Goal: Information Seeking & Learning: Learn about a topic

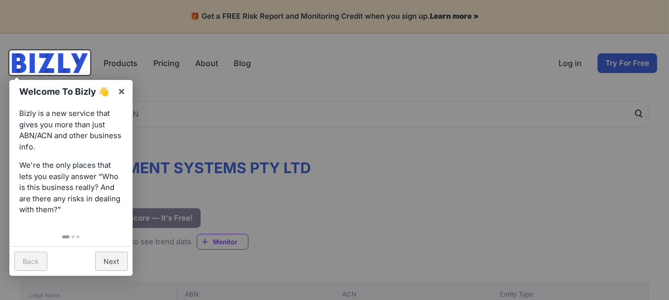
click at [259, 130] on div at bounding box center [334, 150] width 669 height 300
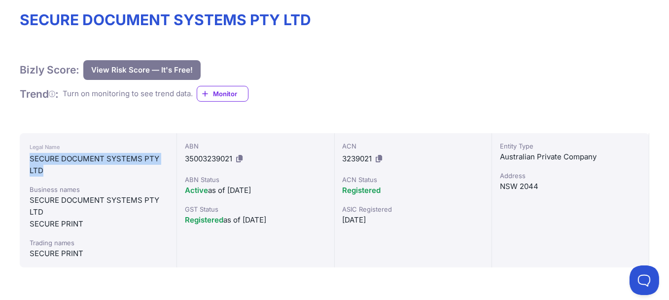
drag, startPoint x: 31, startPoint y: 158, endPoint x: 93, endPoint y: 167, distance: 63.2
click at [93, 167] on div "SECURE DOCUMENT SYSTEMS PTY LTD" at bounding box center [98, 165] width 137 height 24
copy div "SECURE DOCUMENT SYSTEMS PTY LTD"
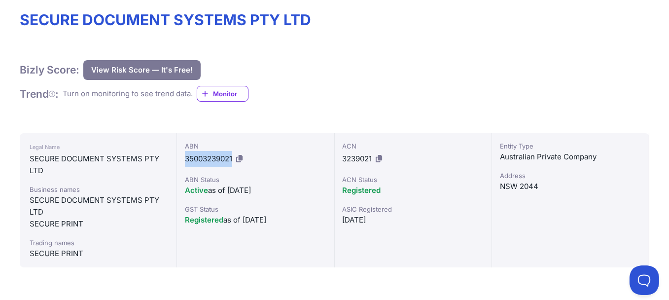
drag, startPoint x: 185, startPoint y: 157, endPoint x: 234, endPoint y: 158, distance: 49.3
click at [234, 158] on div "ABN 35003239021" at bounding box center [255, 154] width 141 height 26
copy span "35003239021"
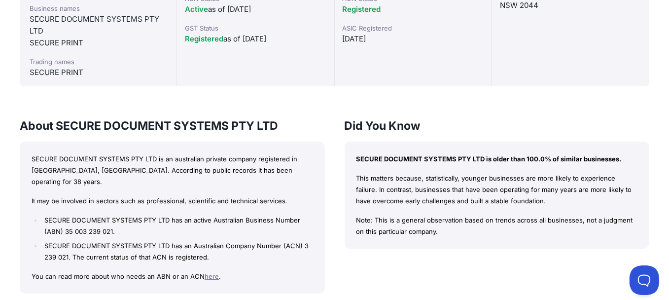
scroll to position [345, 0]
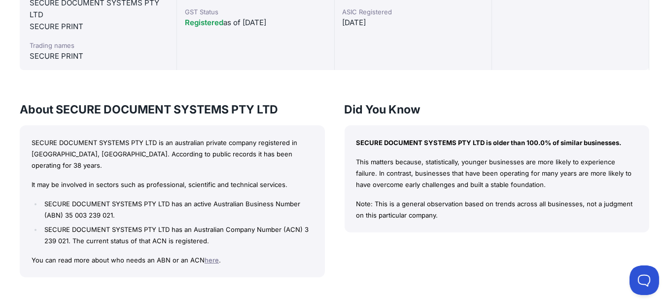
click at [208, 256] on link "here" at bounding box center [212, 260] width 14 height 8
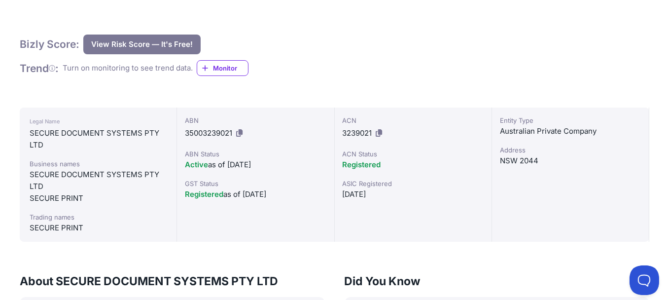
scroll to position [174, 0]
click at [224, 70] on span "Monitor" at bounding box center [230, 68] width 35 height 10
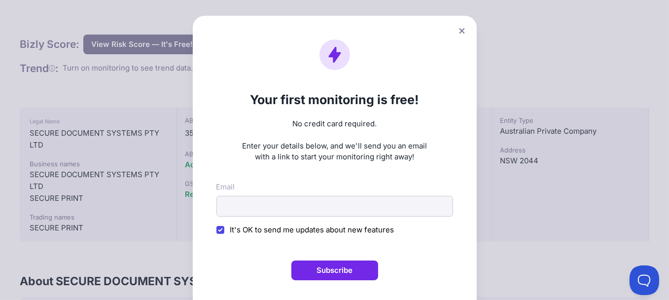
click at [460, 32] on icon at bounding box center [462, 31] width 6 height 6
